Goal: Feedback & Contribution: Submit feedback/report problem

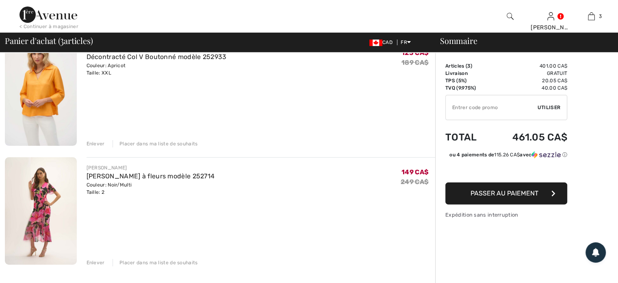
scroll to position [203, 0]
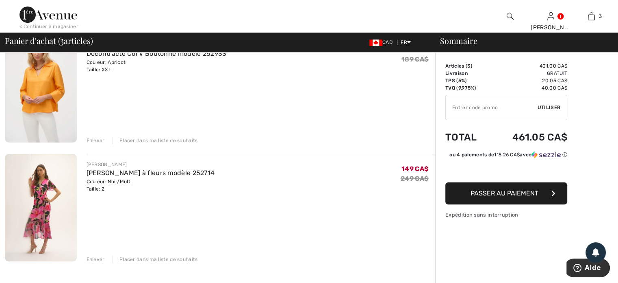
click at [91, 258] on div "Enlever" at bounding box center [96, 258] width 18 height 7
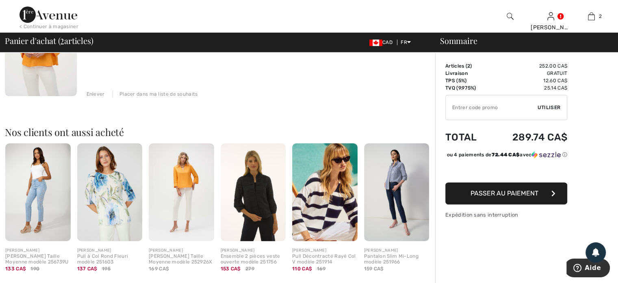
scroll to position [285, 0]
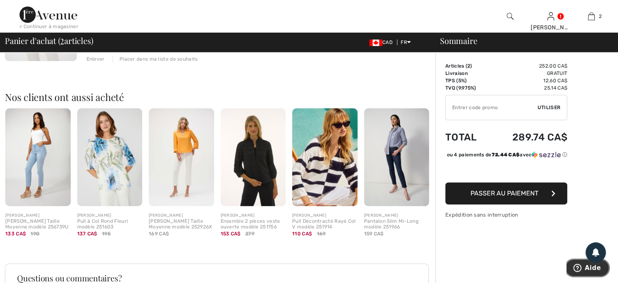
click at [589, 268] on span "Aide" at bounding box center [593, 267] width 16 height 7
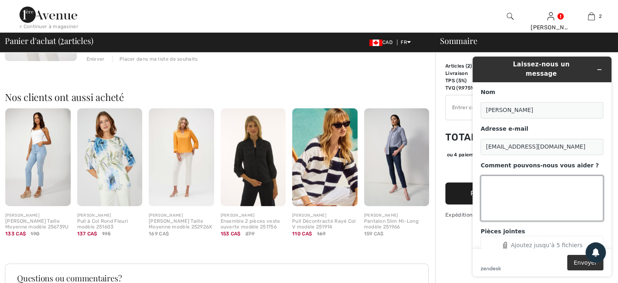
click at [496, 175] on textarea "Comment pouvons-nous vous aider ?" at bounding box center [542, 198] width 123 height 46
paste textarea "Le top 251948 est trop grand en XXl. Je désire acheter le top 252933 en 100 % l…"
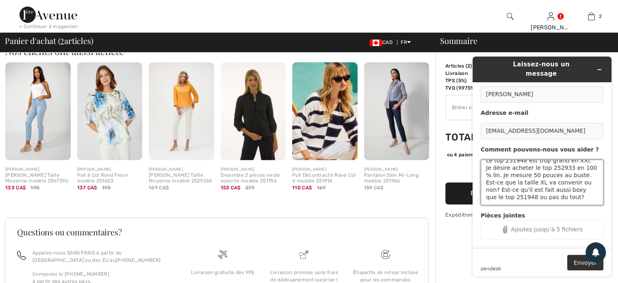
scroll to position [366, 0]
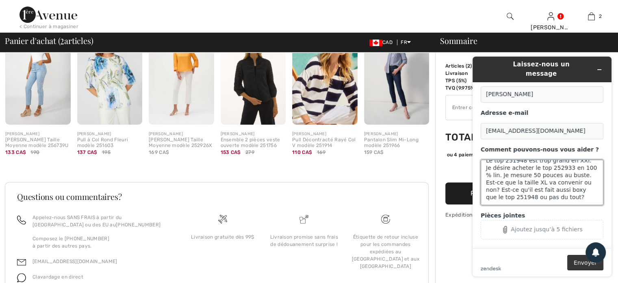
type textarea "Le top 251948 est trop grand en XXl. Je désire acheter le top 252933 en 100 % l…"
click at [586, 264] on button "Envoyer" at bounding box center [586, 262] width 36 height 15
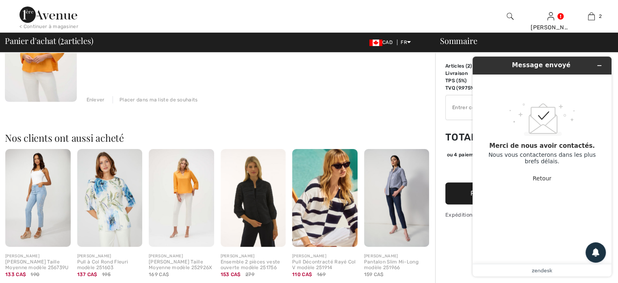
scroll to position [325, 0]
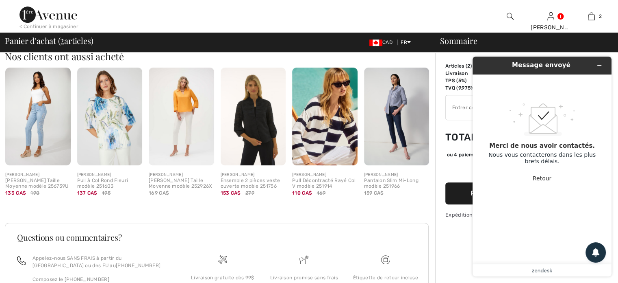
click at [255, 120] on img at bounding box center [253, 116] width 65 height 98
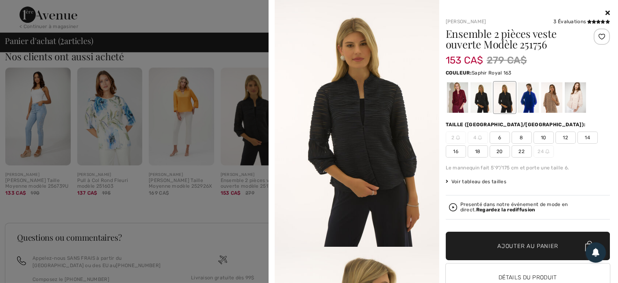
click at [524, 100] on div at bounding box center [528, 97] width 21 height 30
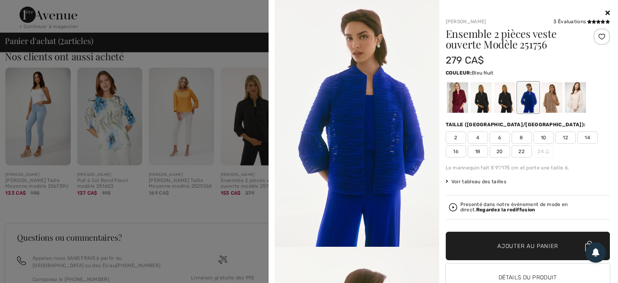
click at [502, 105] on div at bounding box center [504, 97] width 21 height 30
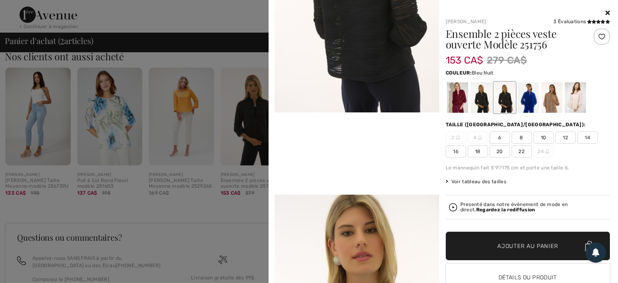
scroll to position [447, 0]
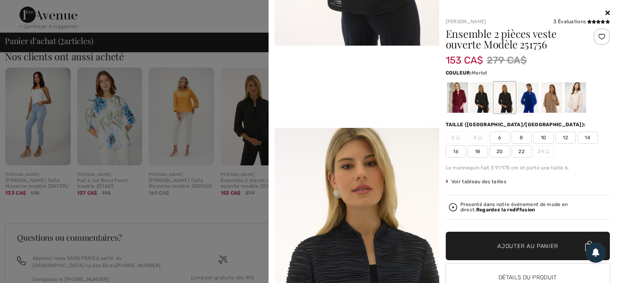
click at [453, 99] on div at bounding box center [457, 97] width 21 height 30
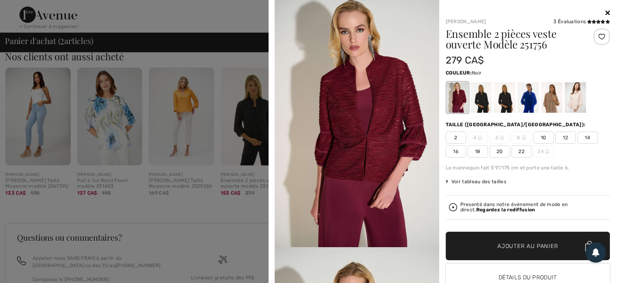
click at [480, 101] on div at bounding box center [480, 97] width 21 height 30
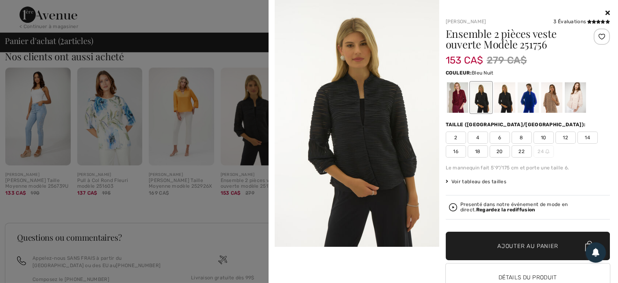
click at [504, 102] on div at bounding box center [504, 97] width 21 height 30
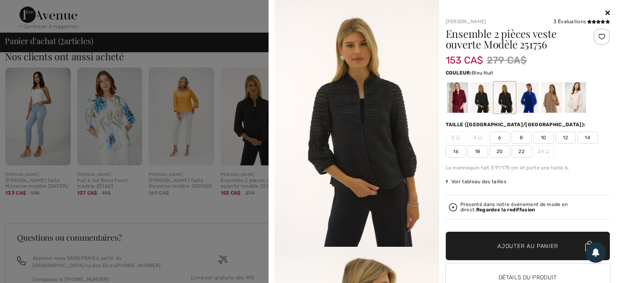
click at [496, 101] on div at bounding box center [504, 97] width 21 height 30
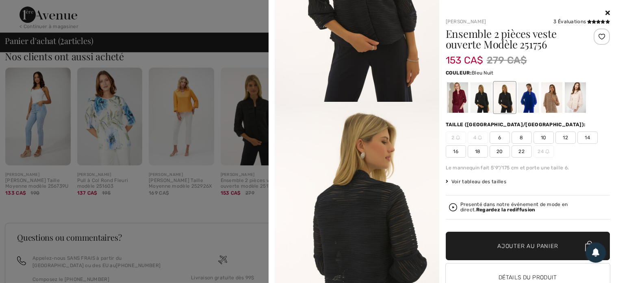
scroll to position [21, 0]
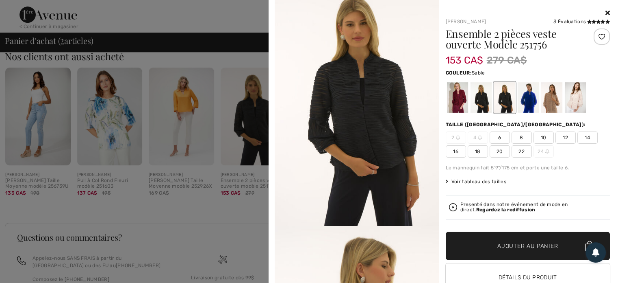
click at [551, 107] on div at bounding box center [551, 97] width 21 height 30
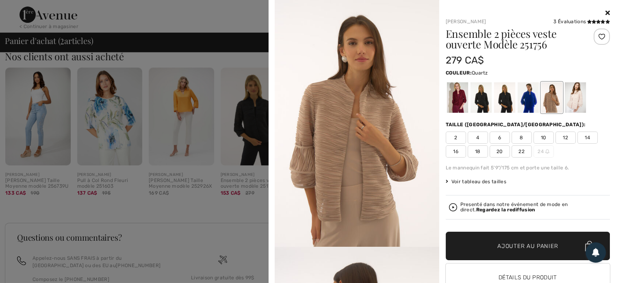
click at [574, 99] on div at bounding box center [575, 97] width 21 height 30
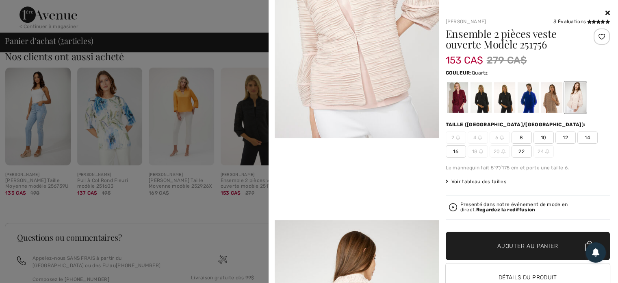
scroll to position [285, 0]
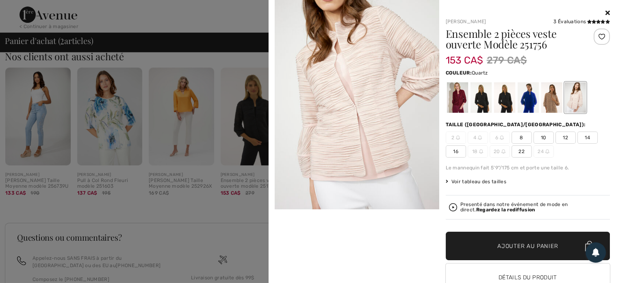
click at [491, 205] on div "Presenté dans notre événement de mode en direct. Regardez la rediffusion" at bounding box center [534, 207] width 147 height 11
click at [479, 207] on strong "Regardez la rediffusion" at bounding box center [506, 210] width 59 height 6
click at [449, 205] on img at bounding box center [453, 207] width 8 height 8
click at [450, 206] on img at bounding box center [453, 207] width 8 height 8
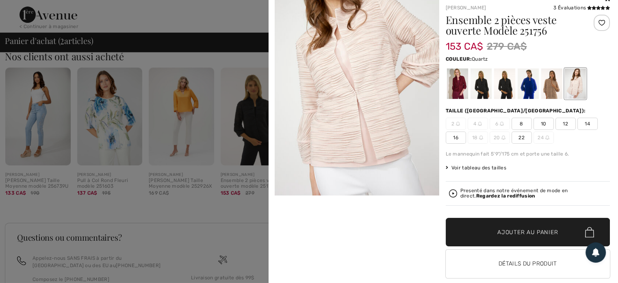
scroll to position [28, 0]
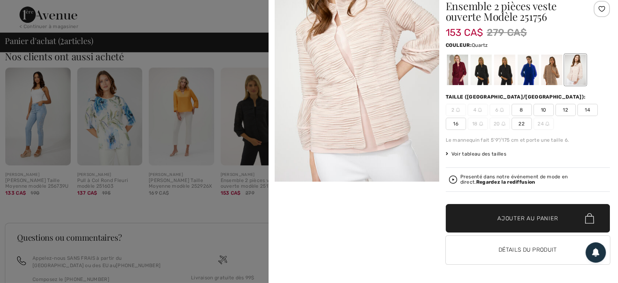
click at [491, 179] on strong "Regardez la rediffusion" at bounding box center [506, 182] width 59 height 6
click at [449, 178] on img at bounding box center [453, 179] width 8 height 8
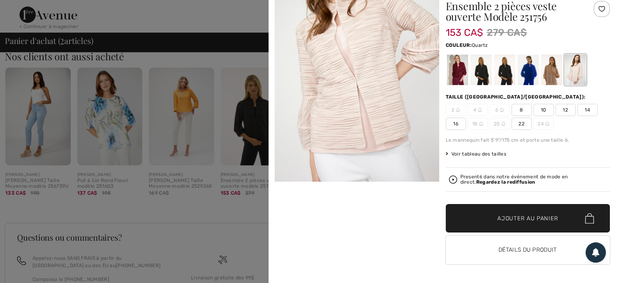
click at [449, 178] on img at bounding box center [453, 179] width 8 height 8
click at [548, 81] on div at bounding box center [551, 69] width 21 height 30
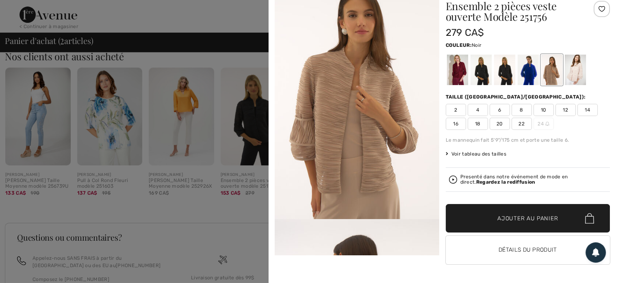
click at [477, 74] on div at bounding box center [480, 69] width 21 height 30
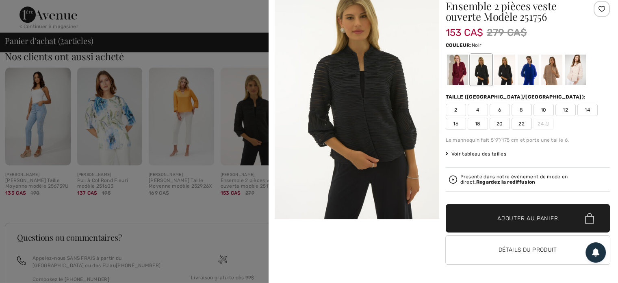
click at [507, 176] on div "Presenté dans notre événement de mode en direct. Regardez la rediffusion" at bounding box center [534, 179] width 147 height 11
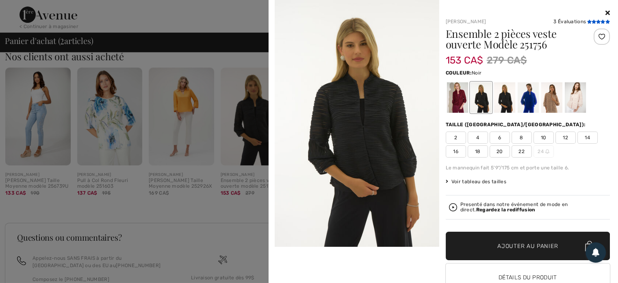
click at [592, 21] on icon at bounding box center [594, 22] width 4 height 4
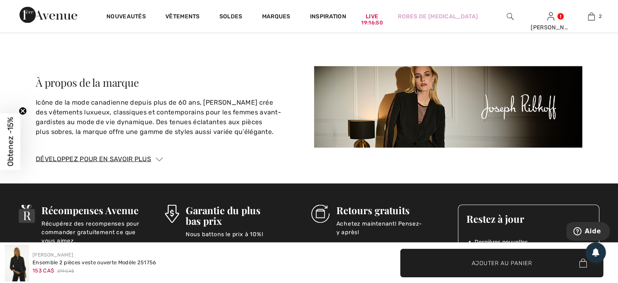
scroll to position [1464, 0]
